Goal: Check status: Check status

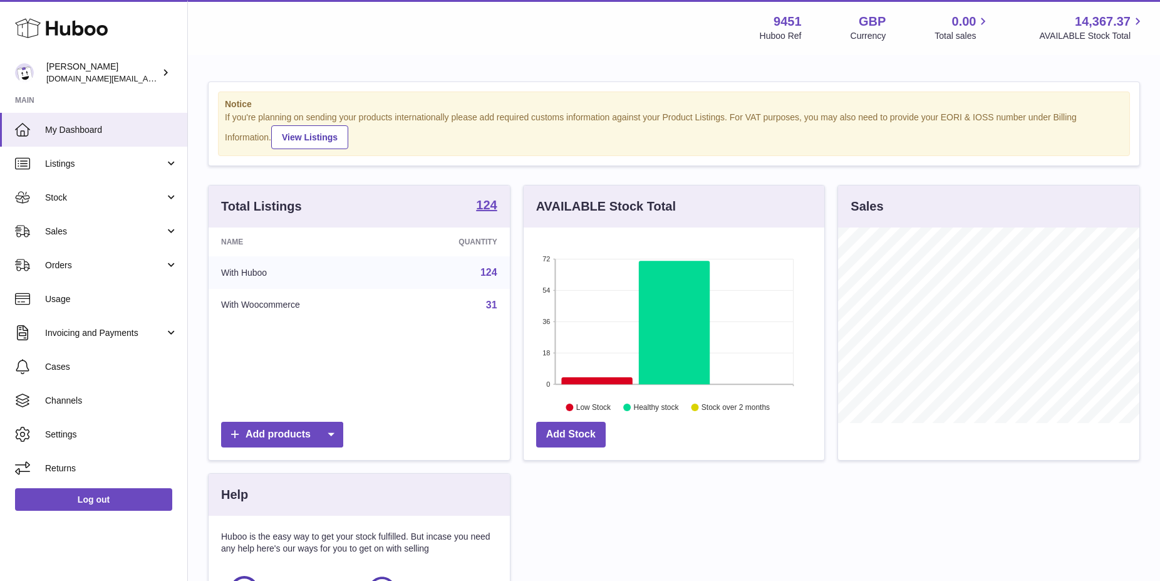
scroll to position [195, 301]
click at [152, 234] on span "Sales" at bounding box center [105, 231] width 120 height 12
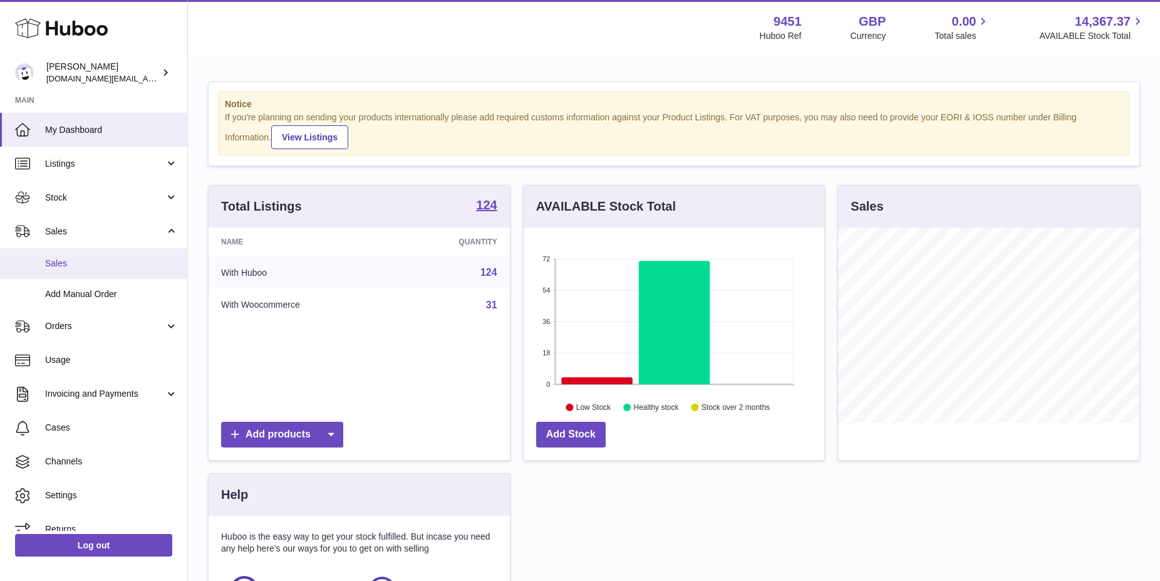
click at [150, 266] on span "Sales" at bounding box center [111, 263] width 133 height 12
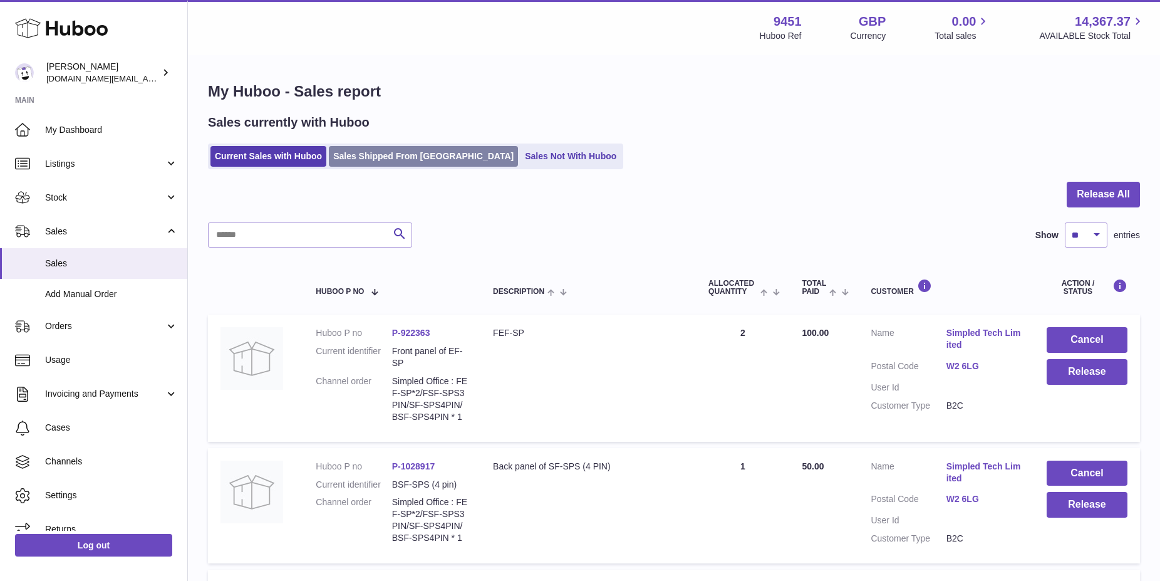
click at [364, 166] on link "Sales Shipped From [GEOGRAPHIC_DATA]" at bounding box center [423, 156] width 189 height 21
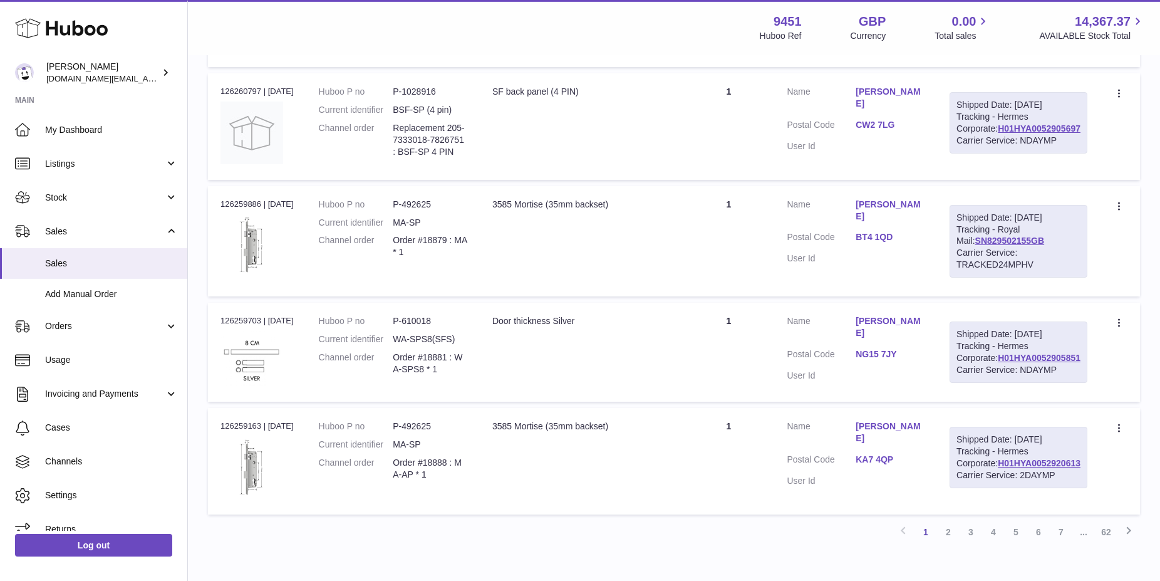
scroll to position [921, 0]
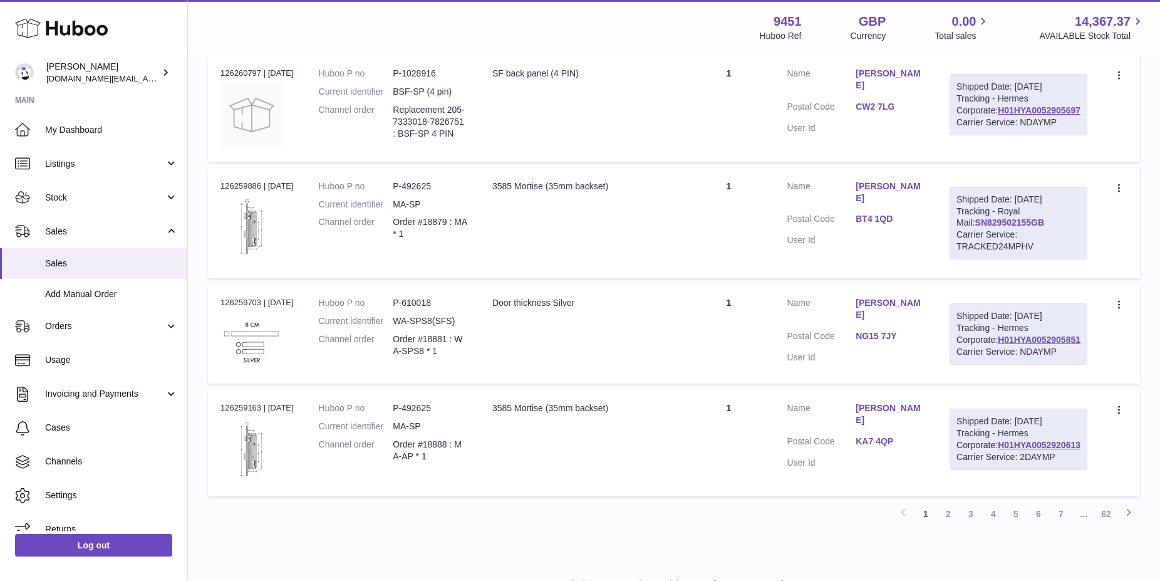
click at [1045, 227] on link "SN829502155GB" at bounding box center [1010, 222] width 70 height 10
click at [1039, 227] on link "SN829502155GB" at bounding box center [1010, 222] width 70 height 10
drag, startPoint x: 1000, startPoint y: 391, endPoint x: 1076, endPoint y: 463, distance: 105.4
click at [1076, 259] on div "Shipped Date: [DATE] Tracking - Royal Mail: SN829502155GB Carrier Service: TRAC…" at bounding box center [1018, 223] width 138 height 73
copy div "Shipped Date: [DATE] Tracking - Royal Mail: SN829502155GB Carrier Service: TRAC…"
